Goal: Task Accomplishment & Management: Manage account settings

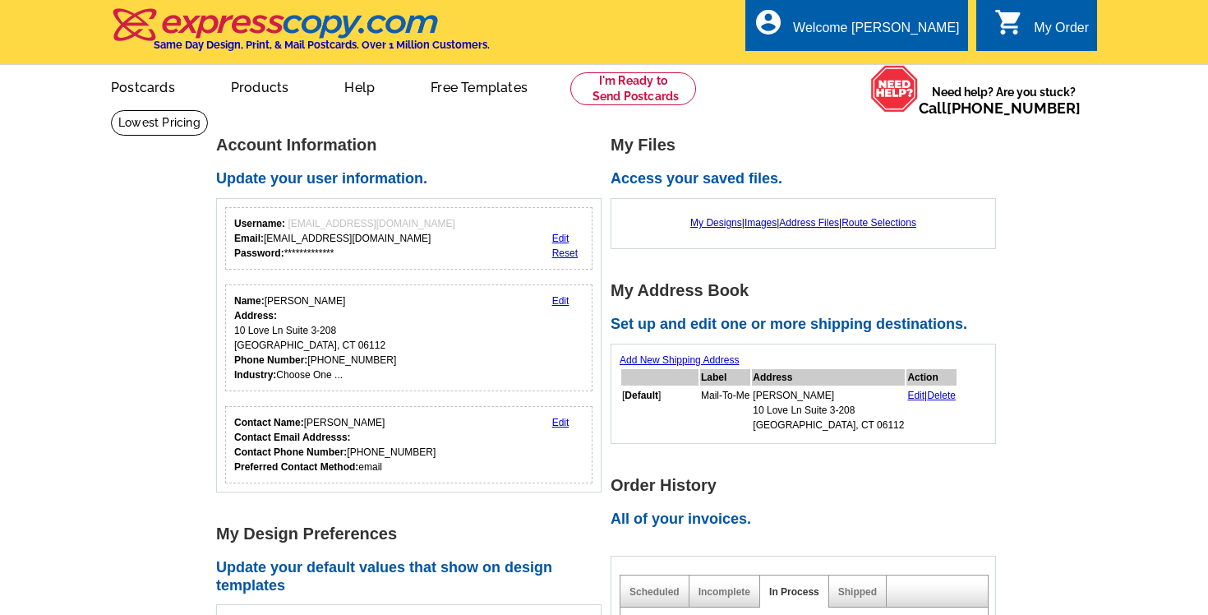
click at [1023, 34] on link "0 shopping_cart My Order" at bounding box center [1042, 28] width 95 height 21
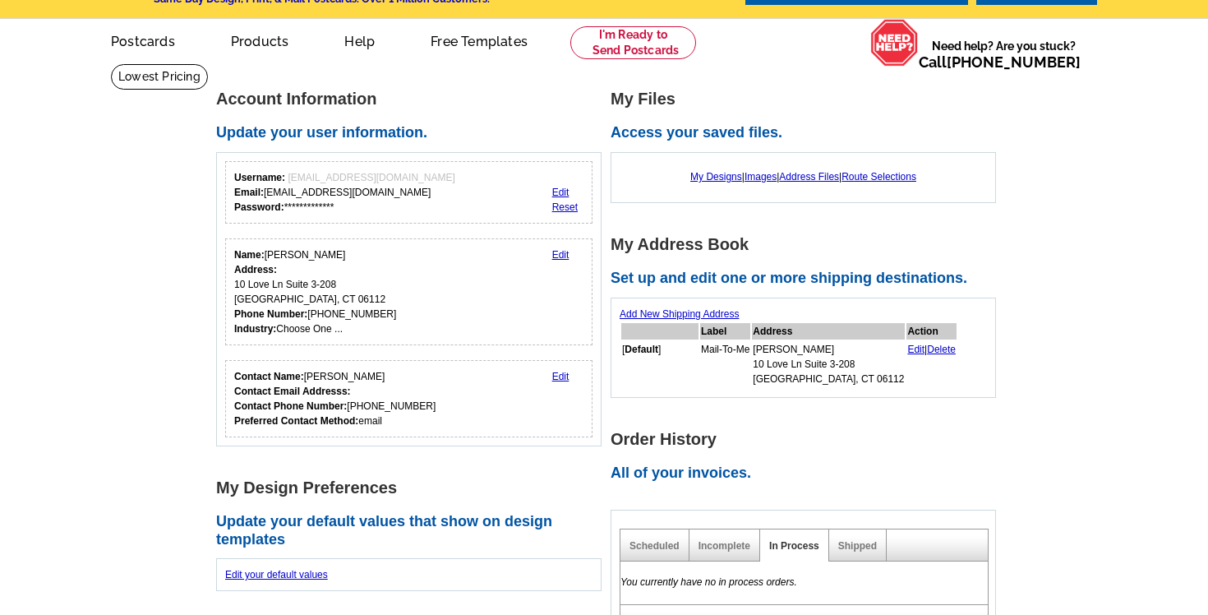
scroll to position [180, 0]
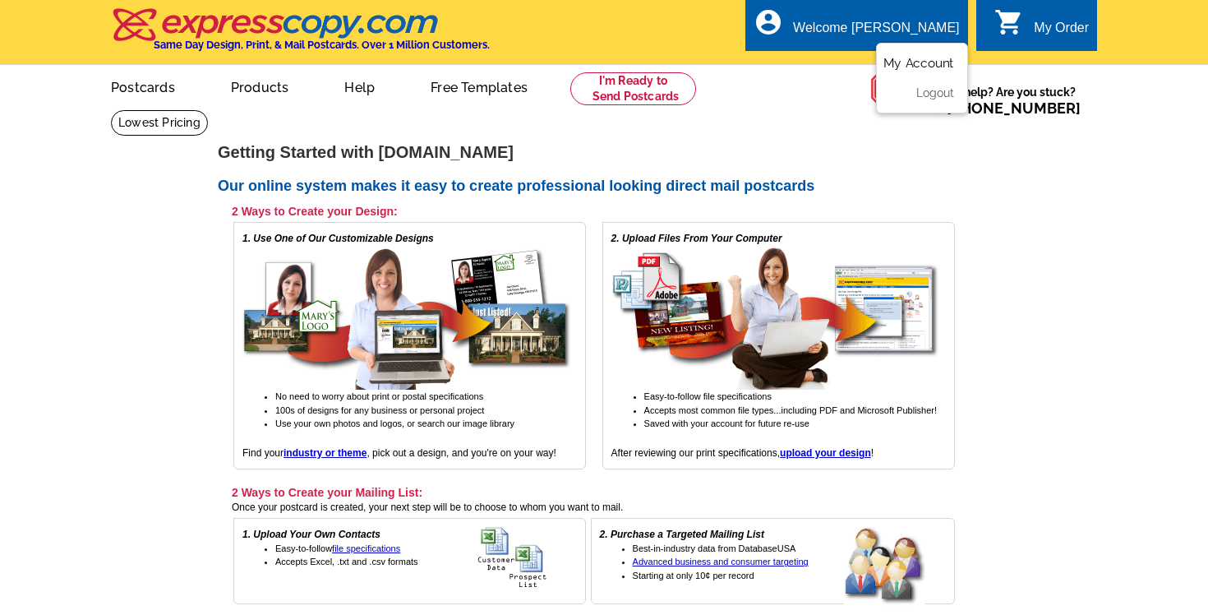
click at [903, 58] on link "My Account" at bounding box center [919, 63] width 71 height 15
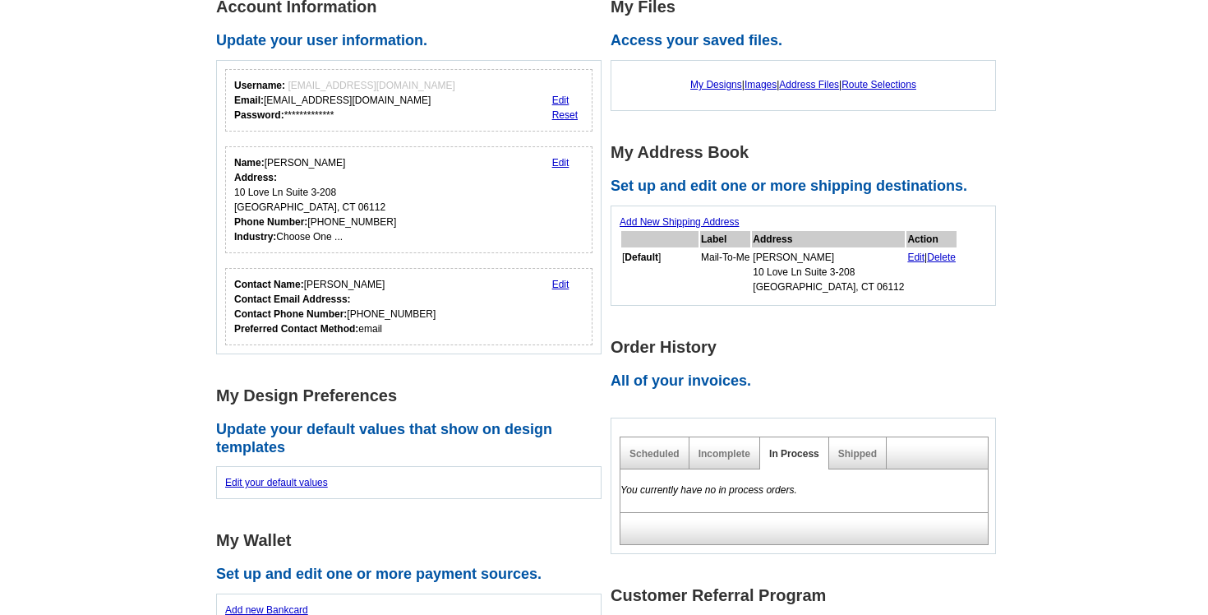
scroll to position [193, 0]
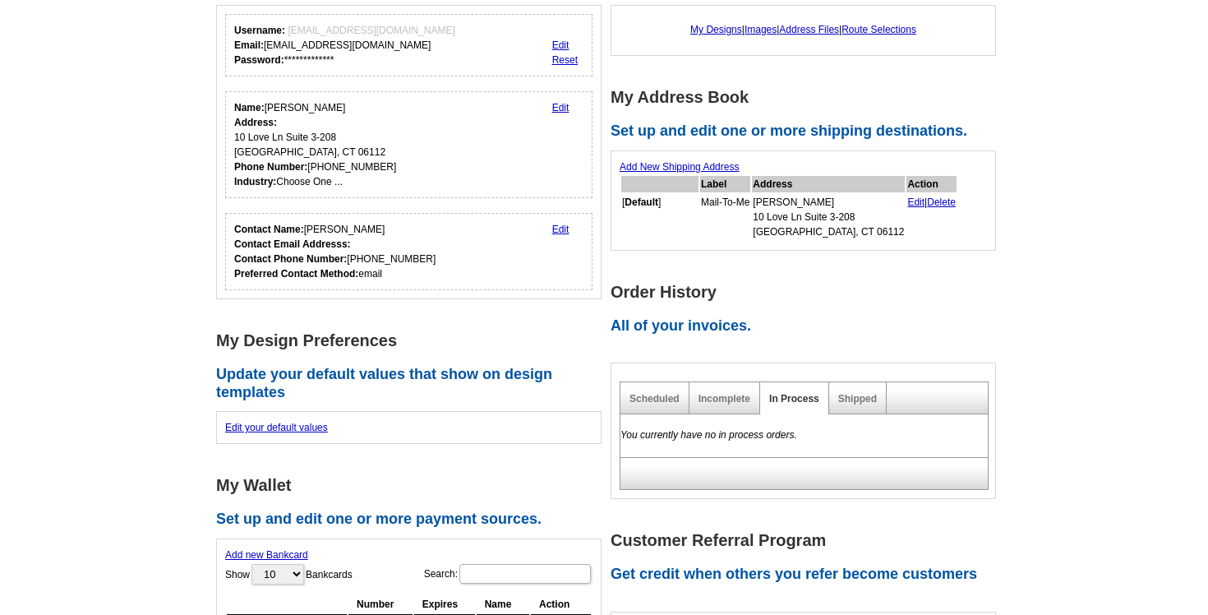
click at [741, 404] on div "Incomplete" at bounding box center [725, 398] width 71 height 32
click at [730, 398] on link "Incomplete" at bounding box center [725, 399] width 52 height 12
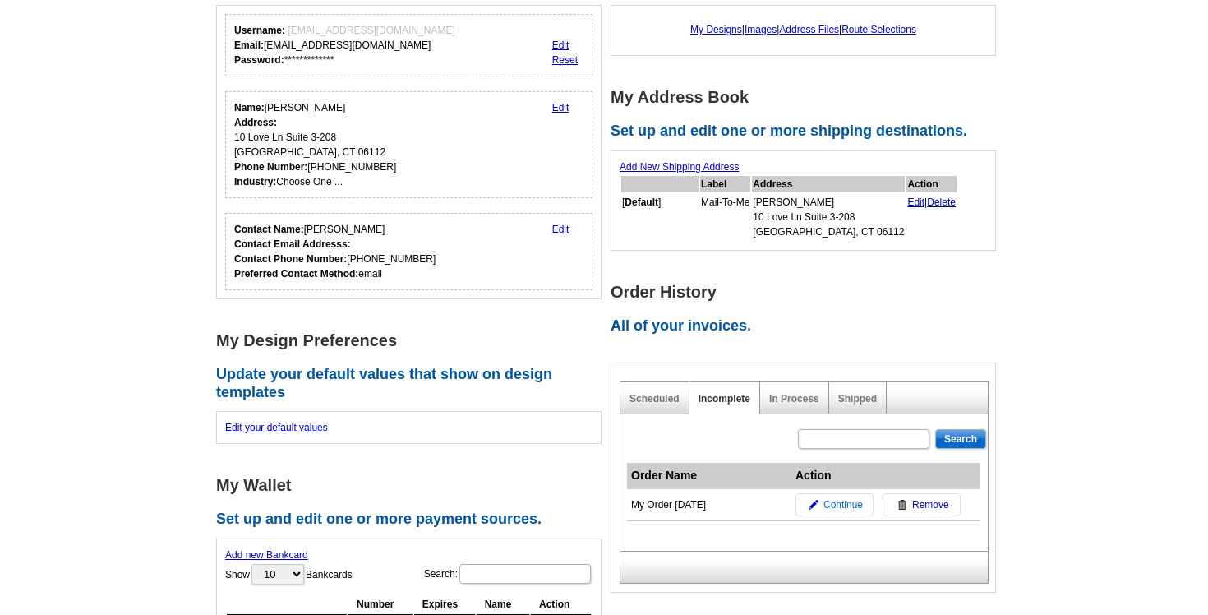
click at [826, 510] on span "Continue" at bounding box center [843, 504] width 39 height 15
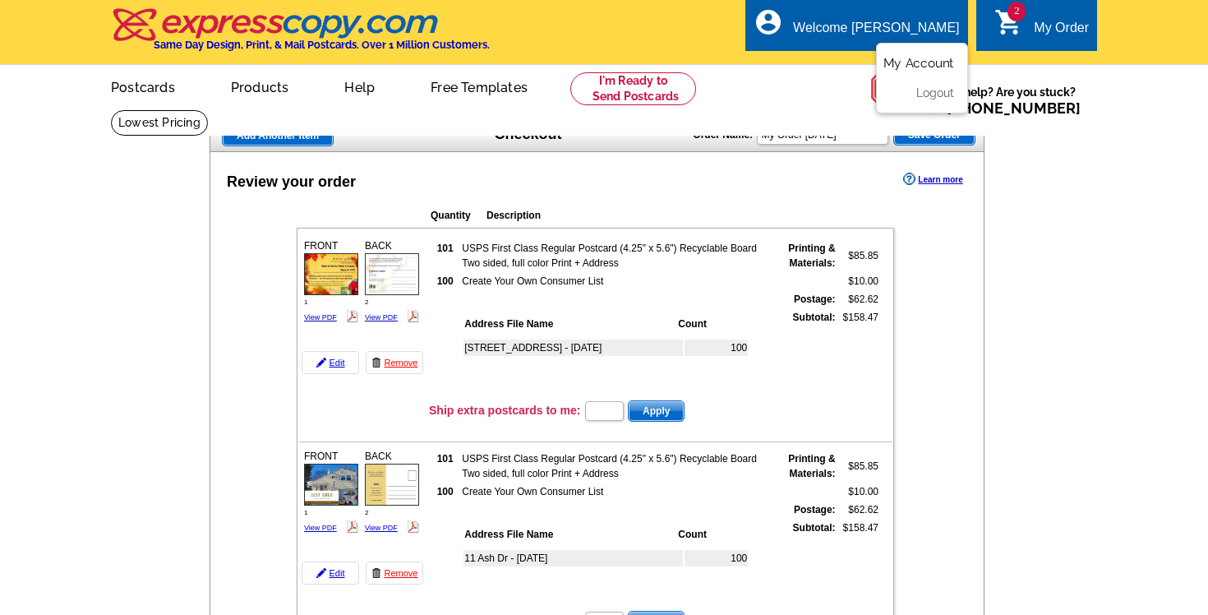
click at [895, 59] on link "My Account" at bounding box center [919, 63] width 71 height 15
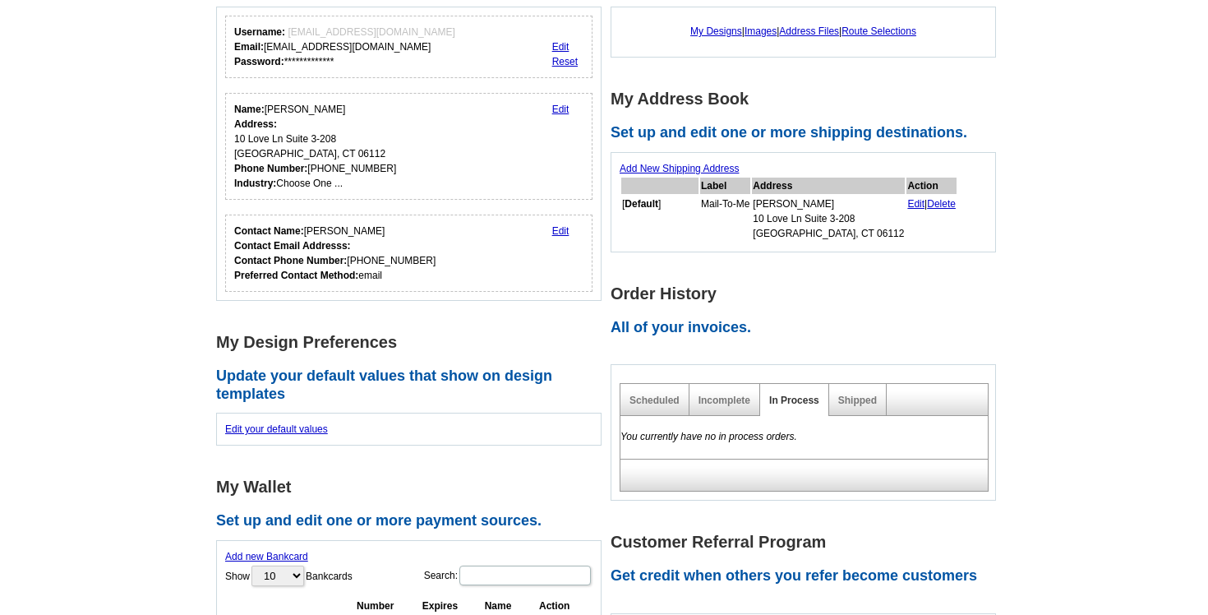
scroll to position [195, 0]
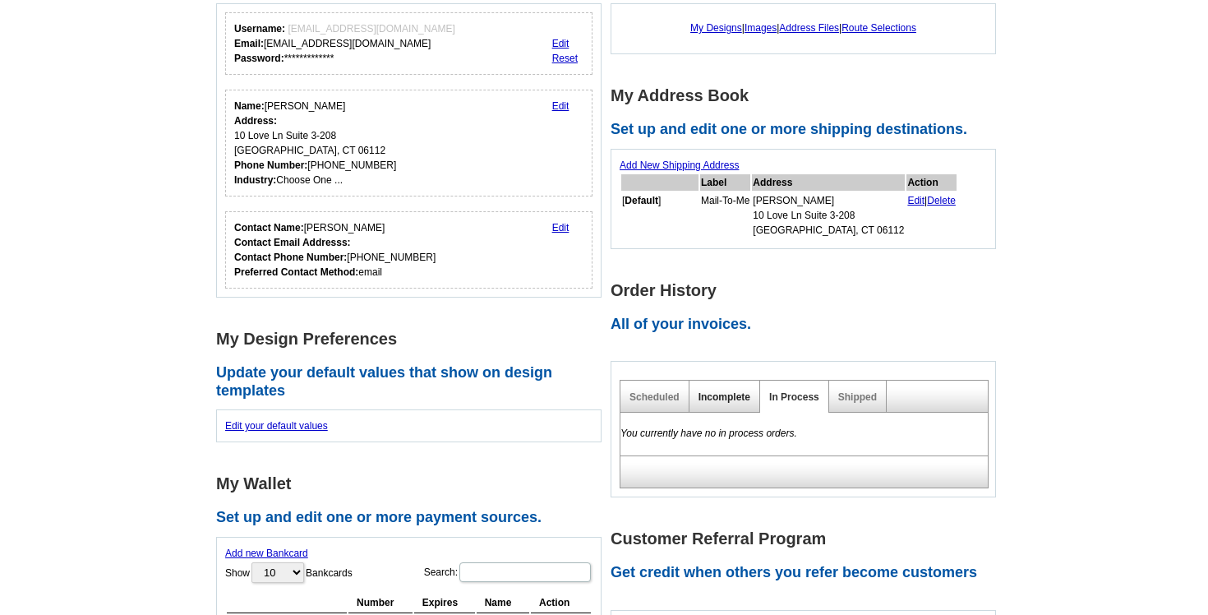
click at [726, 393] on link "Incomplete" at bounding box center [725, 397] width 52 height 12
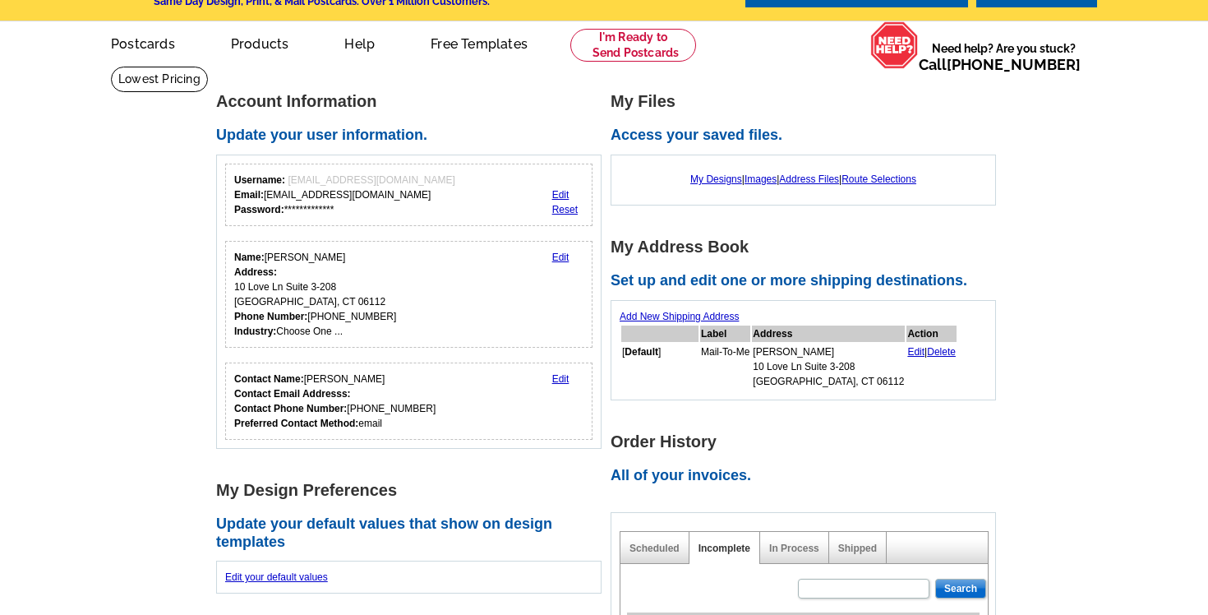
scroll to position [0, 0]
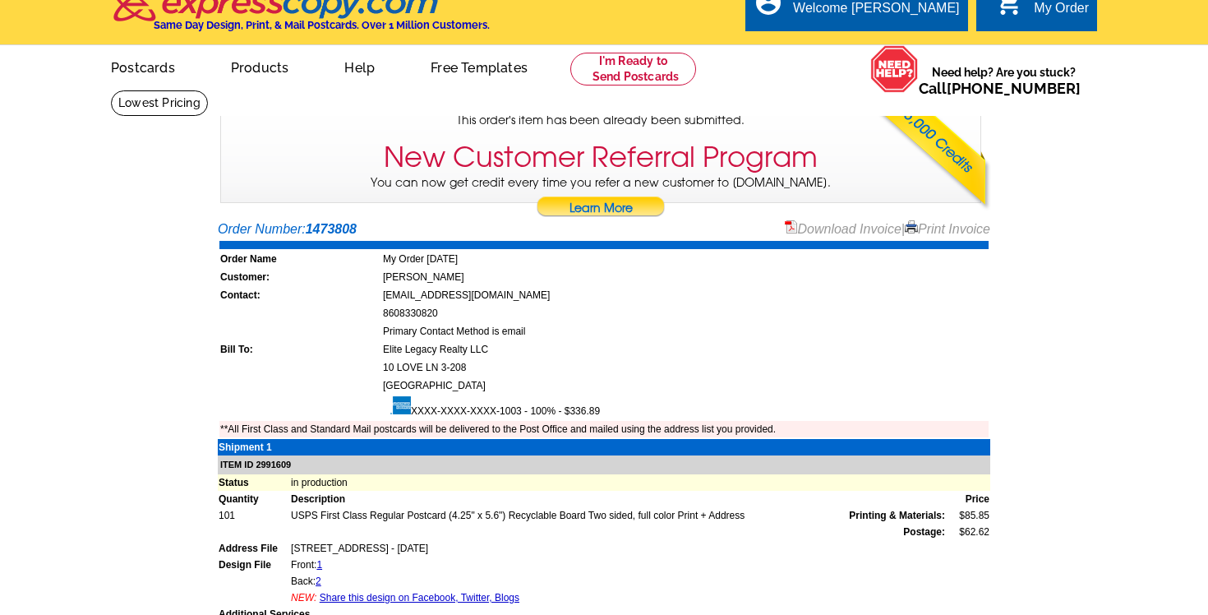
scroll to position [21, 0]
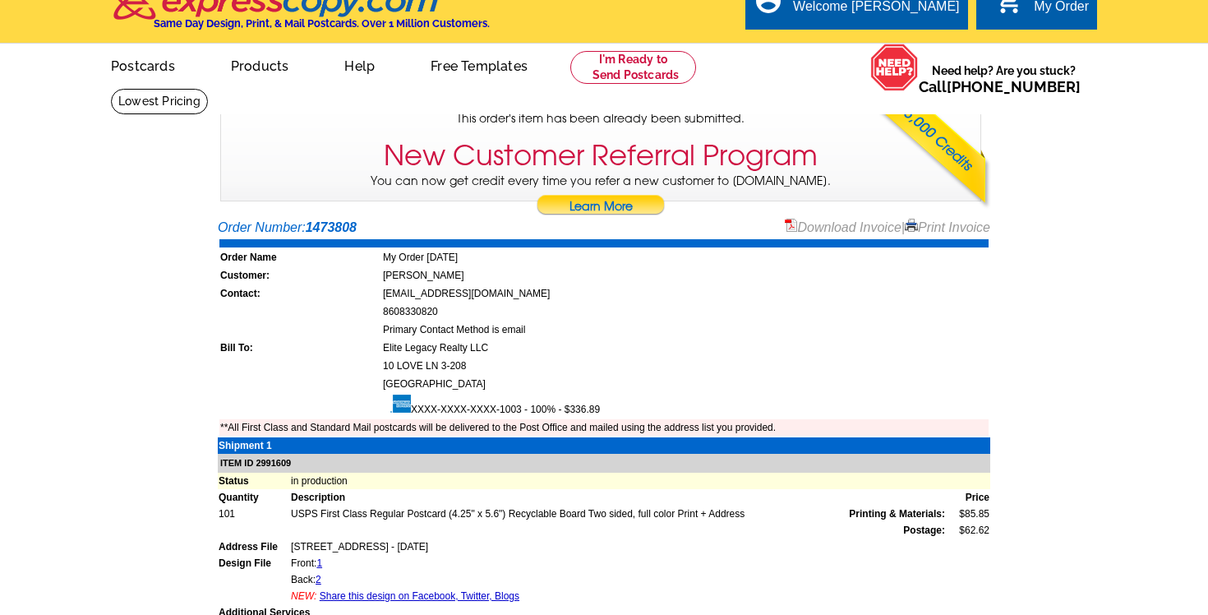
click at [819, 223] on link "Download Invoice" at bounding box center [843, 227] width 117 height 14
